Goal: Contribute content: Contribute content

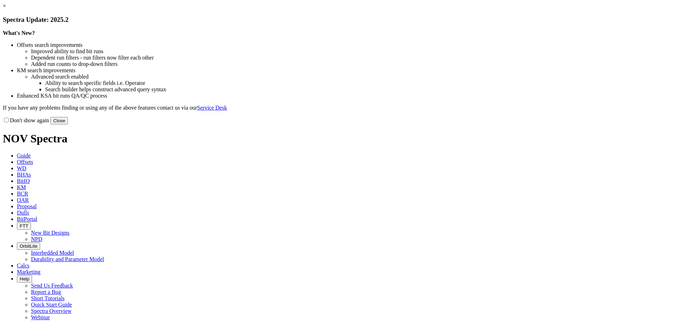
click at [68, 124] on button "Close" at bounding box center [59, 120] width 18 height 7
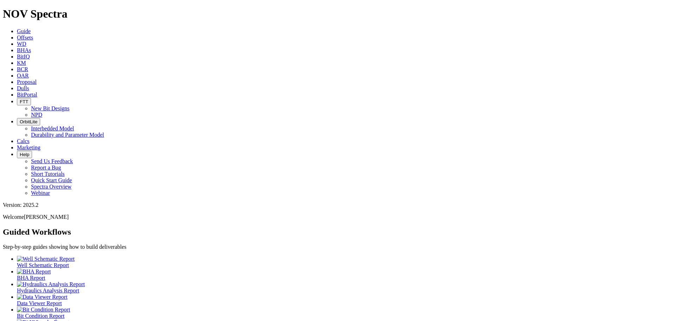
click at [33, 35] on span "Offsets" at bounding box center [25, 38] width 16 height 6
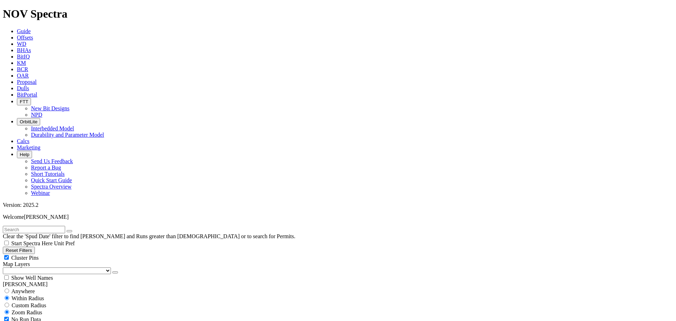
click at [71, 254] on div "Cluster Pins" at bounding box center [338, 257] width 670 height 7
checkbox input "false"
click at [35, 267] on select "US Counties [GEOGRAPHIC_DATA], [GEOGRAPHIC_DATA] [GEOGRAPHIC_DATA], [GEOGRAPHIC…" at bounding box center [57, 270] width 108 height 7
click at [5, 267] on select "US Counties [GEOGRAPHIC_DATA], [GEOGRAPHIC_DATA] [GEOGRAPHIC_DATA], [GEOGRAPHIC…" at bounding box center [57, 270] width 108 height 7
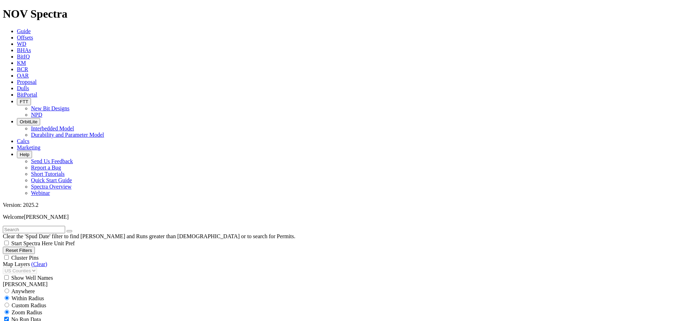
scroll to position [56244, 0]
click at [29, 85] on span "Dulls" at bounding box center [23, 88] width 12 height 6
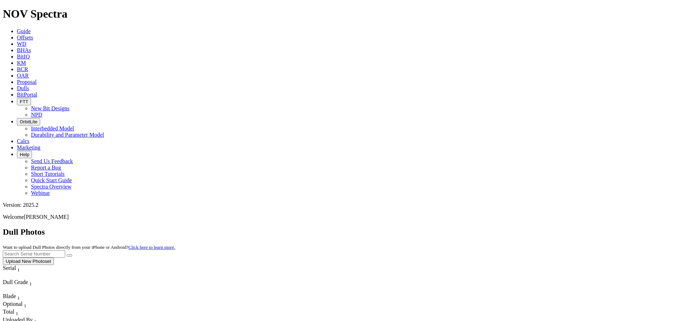
click at [65, 250] on input "text" at bounding box center [34, 253] width 62 height 7
type input "A314"
click at [54, 257] on button "Upload New Photoset" at bounding box center [28, 260] width 51 height 7
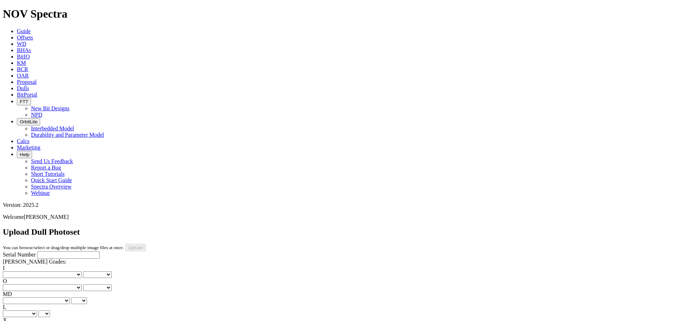
click at [45, 251] on input "Serial Number" at bounding box center [68, 254] width 62 height 7
type input "A318970"
click at [34, 271] on select "No lost, worn or damaged cutters 0 1 2 3 4 5 6 7 8 No diamond table left on any…" at bounding box center [42, 274] width 79 height 7
select select "number:0"
click at [14, 271] on select "No lost, worn or damaged cutters 0 1 2 3 4 5 6 7 8 No diamond table left on any…" at bounding box center [42, 274] width 79 height 7
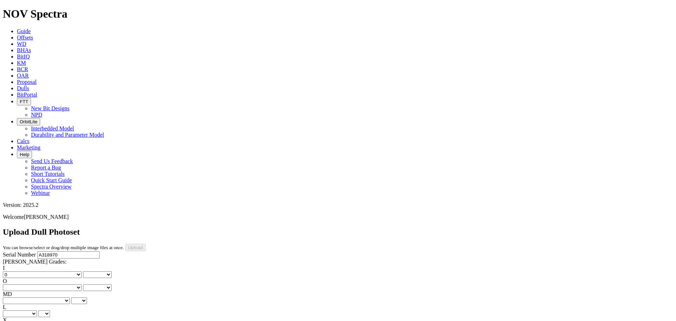
select select "number:0"
click at [65, 284] on select "No lost, worn or damaged cutters 0 1 2 3 4 5 6 7 8 No diamond table left on any…" at bounding box center [42, 287] width 79 height 7
click at [30, 271] on select "No lost, worn or damaged cutters 0 1 2 3 4 5 6 7 8 No diamond table left on any…" at bounding box center [42, 274] width 79 height 7
select select "number:1"
click at [14, 271] on select "No lost, worn or damaged cutters 0 1 2 3 4 5 6 7 8 No diamond table left on any…" at bounding box center [42, 274] width 79 height 7
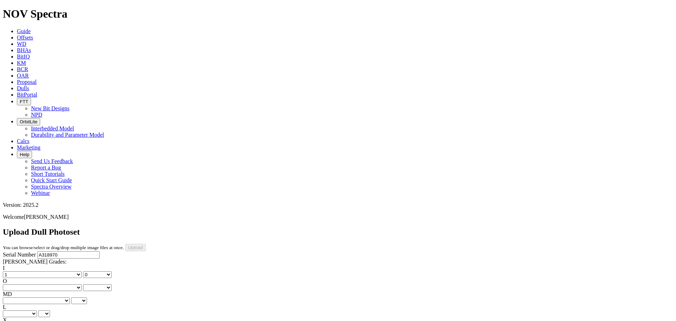
select select "number:1"
click at [63, 284] on select "No lost, worn or damaged cutters 0 1 2 3 4 5 6 7 8 No diamond table left on any…" at bounding box center [42, 287] width 79 height 7
select select "number:1"
click at [50, 284] on select "No lost, worn or damaged cutters 0 1 2 3 4 5 6 7 8 No diamond table left on any…" at bounding box center [42, 287] width 79 height 7
select select "number:1"
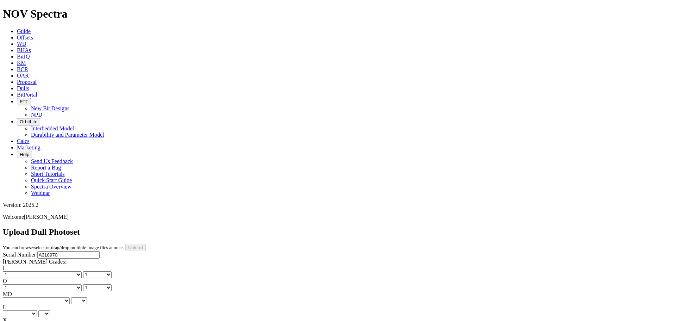
click at [34, 297] on select "BF - Bond Failure BT - Broken Teeth/Cutters BU - Balled Up Bit CR - Cored CT - …" at bounding box center [36, 300] width 67 height 7
select select "string:CT"
click at [14, 297] on select "BF - Bond Failure BT - Broken Teeth/Cutters BU - Balled Up Bit CR - Cored CT - …" at bounding box center [36, 300] width 67 height 7
select select "string:CT"
click at [37, 310] on select "A - All C - Cone G - Gauge N - Nose S - Shoulder T - Taper" at bounding box center [20, 313] width 34 height 7
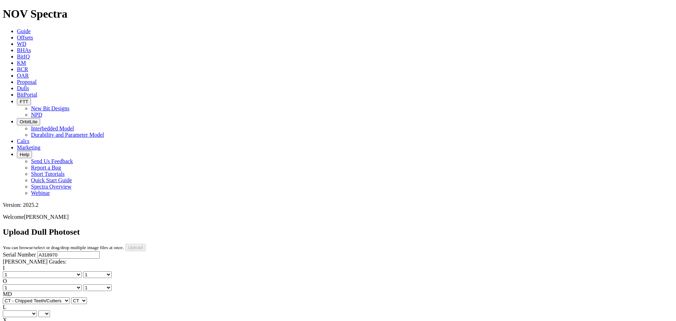
click at [37, 297] on select "BF - Bond Failure BT - Broken Teeth/Cutters BU - Balled Up Bit CR - Cored CT - …" at bounding box center [36, 300] width 67 height 7
select select "string:BT"
click at [14, 297] on select "BF - Bond Failure BT - Broken Teeth/Cutters BU - Balled Up Bit CR - Cored CT - …" at bounding box center [36, 300] width 67 height 7
select select "string:BT"
click at [30, 297] on select "BF - Bond Failure BT - Broken Teeth/Cutters BU - Balled Up Bit CR - Cored CT - …" at bounding box center [36, 300] width 67 height 7
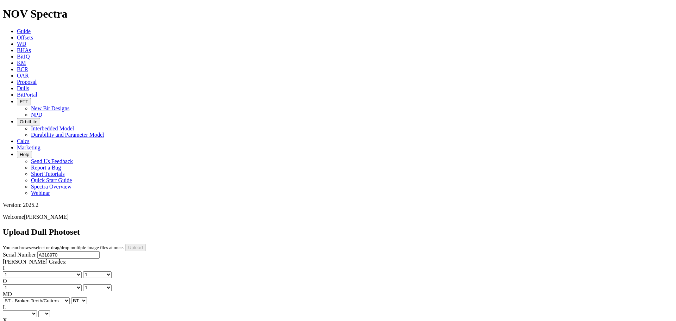
click at [37, 310] on select "A - All C - Cone G - Gauge N - Nose S - Shoulder T - Taper" at bounding box center [20, 313] width 34 height 7
select select "string:S"
click at [37, 310] on select "A - All C - Cone G - Gauge N - Nose S - Shoulder T - Taper" at bounding box center [20, 313] width 34 height 7
select select "string:S"
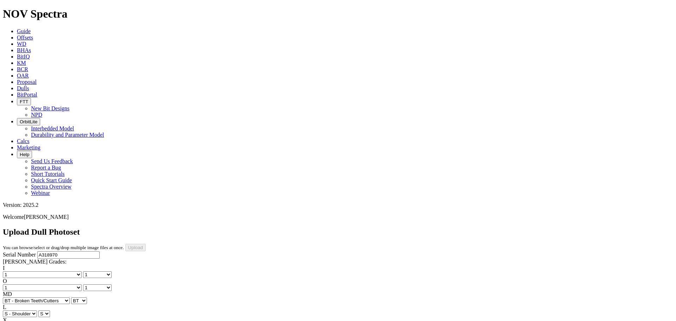
click at [14, 320] on select "X" at bounding box center [8, 326] width 11 height 7
select select "string:X"
click at [14, 320] on select "X" at bounding box center [8, 326] width 11 height 7
select select "string:X"
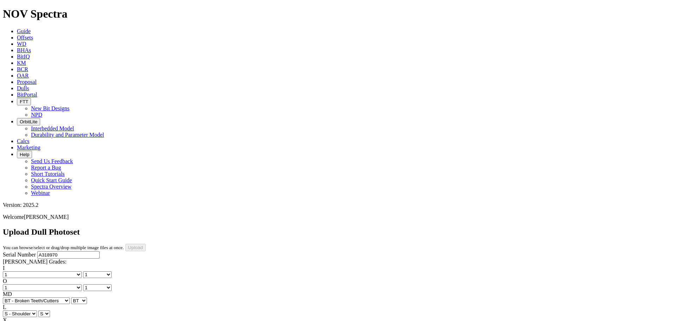
select select "string:I"
select select "string:WT"
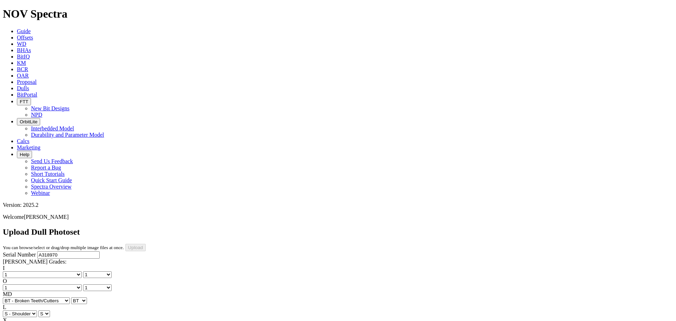
select select "string:WT"
click at [37, 310] on select "A - All C - Cone G - Gauge N - Nose S - Shoulder T - Taper" at bounding box center [20, 313] width 34 height 7
select select "string:A"
click at [37, 310] on select "A - All C - Cone G - Gauge N - Nose S - Shoulder T - Taper" at bounding box center [20, 313] width 34 height 7
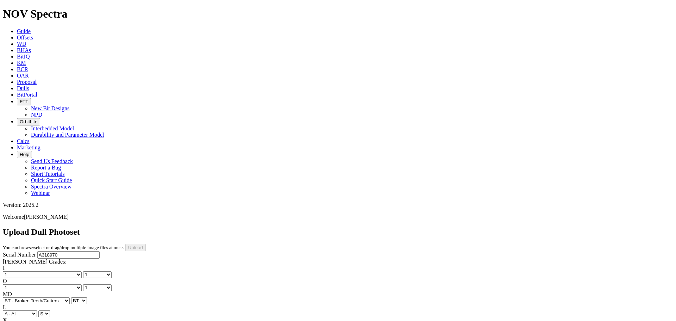
select select "string:A"
click at [37, 310] on select "A - All C - Cone G - Gauge N - Nose S - Shoulder T - Taper" at bounding box center [20, 313] width 34 height 7
select select "string:S"
click at [37, 310] on select "A - All C - Cone G - Gauge N - Nose S - Shoulder T - Taper" at bounding box center [20, 313] width 34 height 7
select select "string:S"
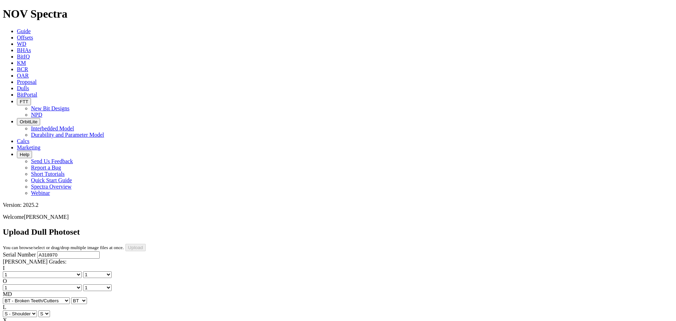
click at [63, 251] on div "Serial Number A318970 [PERSON_NAME] Grades: I No lost, worn or damaged cutters …" at bounding box center [338, 317] width 670 height 132
select select "string:TD"
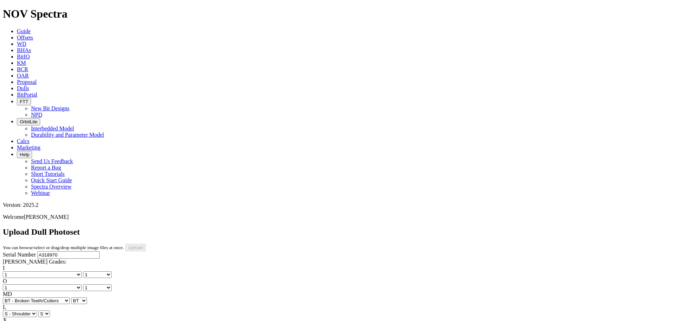
type input "[DATE]"
click at [146, 244] on input "Upload" at bounding box center [135, 247] width 20 height 7
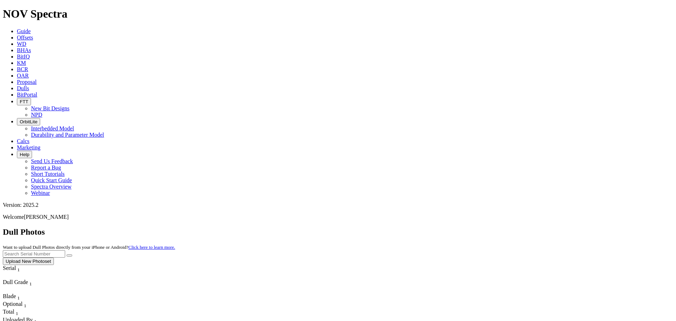
click at [54, 257] on button "Upload New Photoset" at bounding box center [28, 260] width 51 height 7
